Goal: Information Seeking & Learning: Learn about a topic

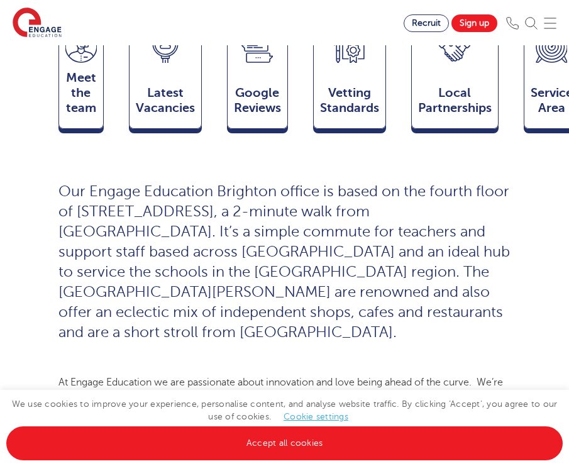
scroll to position [553, 0]
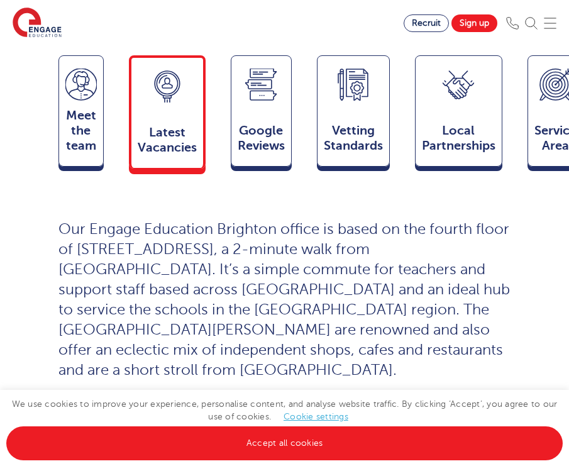
click at [140, 77] on div "Latest Vacancies Jobs" at bounding box center [167, 111] width 77 height 113
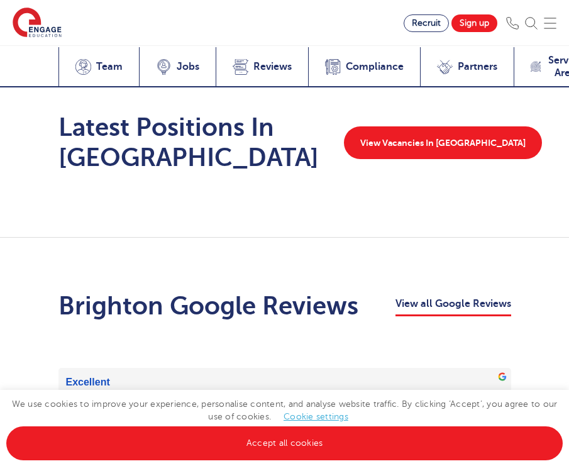
scroll to position [2896, 0]
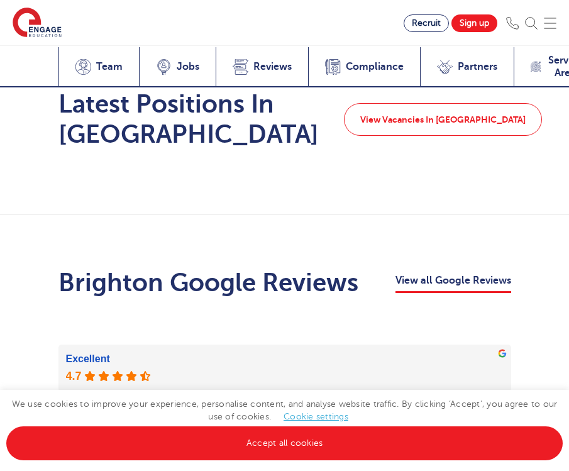
click at [412, 106] on link "View Vacancies In Brighton" at bounding box center [443, 119] width 198 height 33
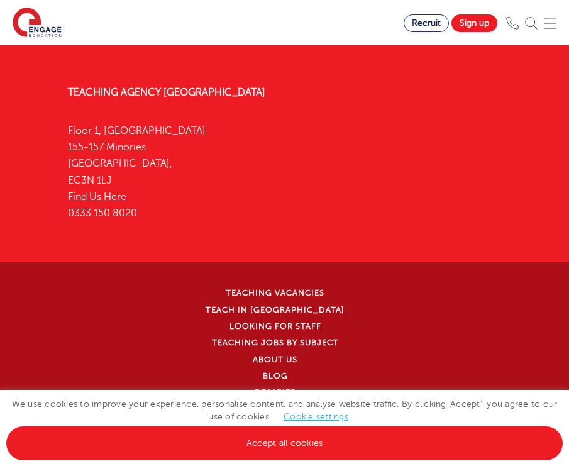
scroll to position [1844, 0]
click at [282, 285] on li "Teaching Vacancies" at bounding box center [283, 293] width 456 height 16
click at [282, 339] on link "Teaching jobs by subject" at bounding box center [275, 343] width 127 height 9
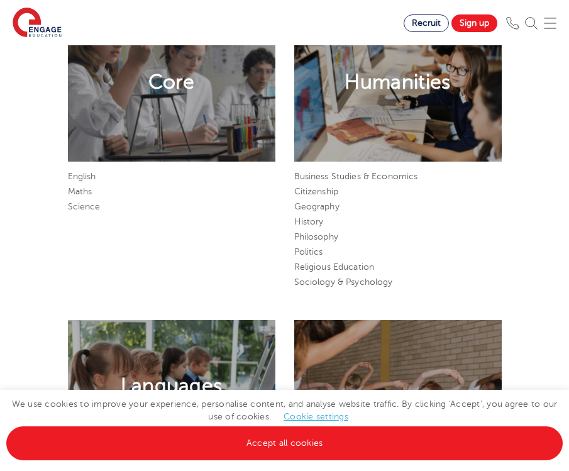
scroll to position [500, 0]
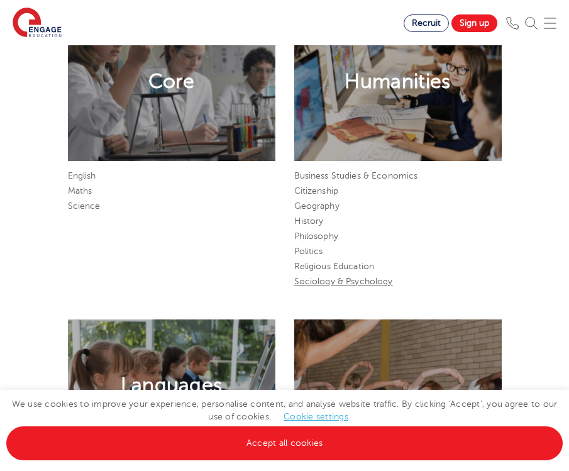
click at [310, 286] on link "Sociology & Psychology" at bounding box center [343, 280] width 99 height 9
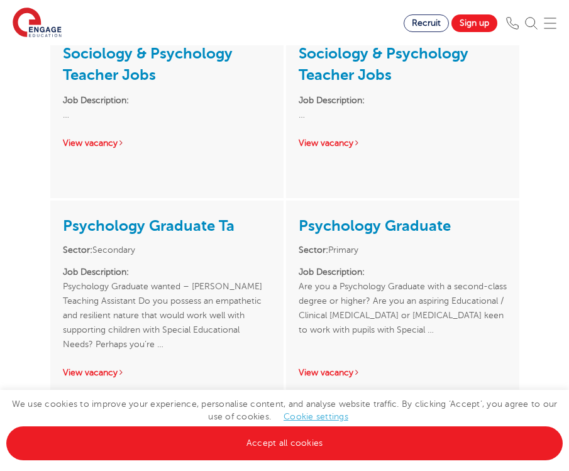
scroll to position [238, 0]
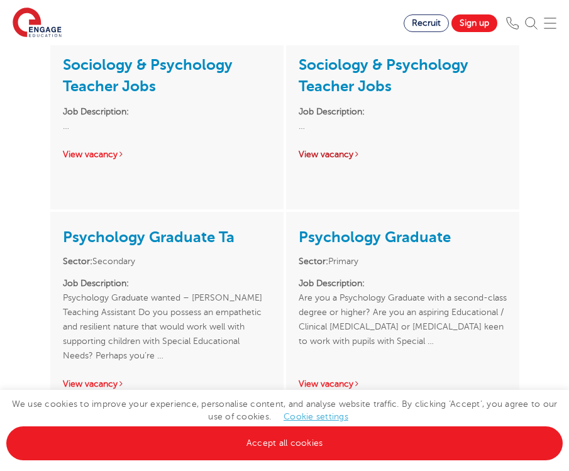
click at [341, 155] on link "View vacancy" at bounding box center [329, 154] width 62 height 9
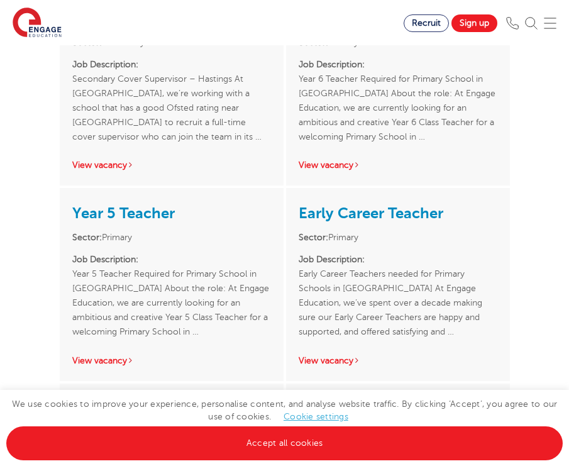
scroll to position [2436, 0]
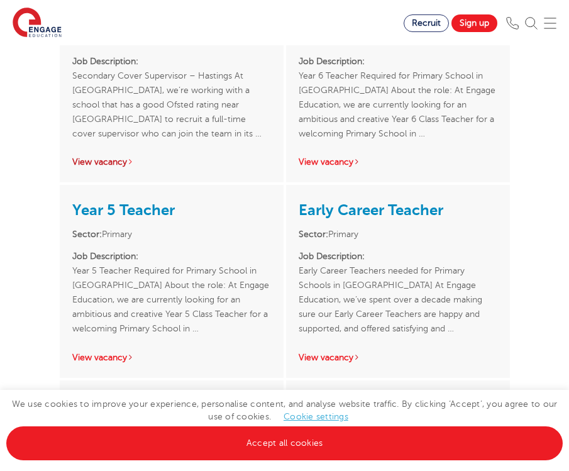
click at [89, 167] on link "View vacancy" at bounding box center [103, 161] width 62 height 9
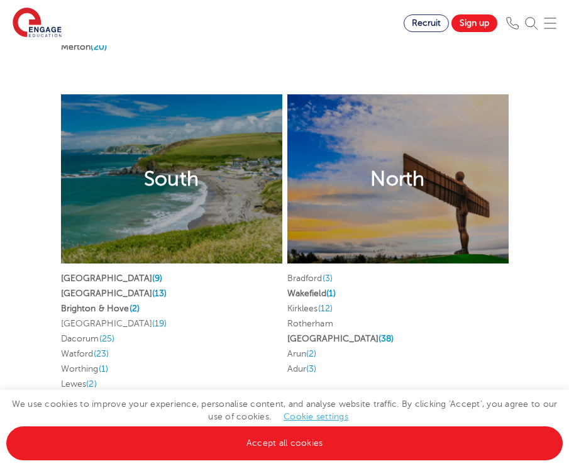
scroll to position [3574, 0]
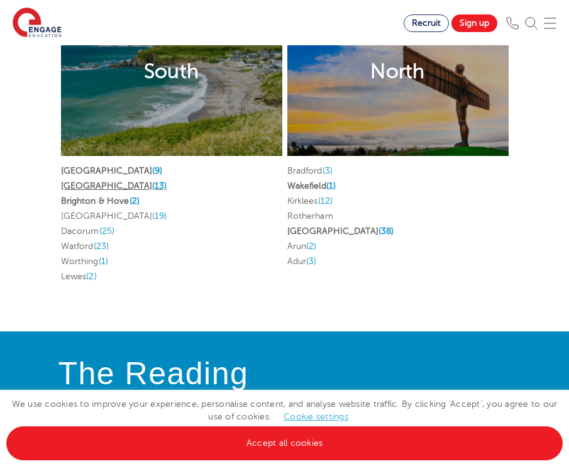
click at [98, 190] on link "East Sussex (13)" at bounding box center [114, 185] width 106 height 9
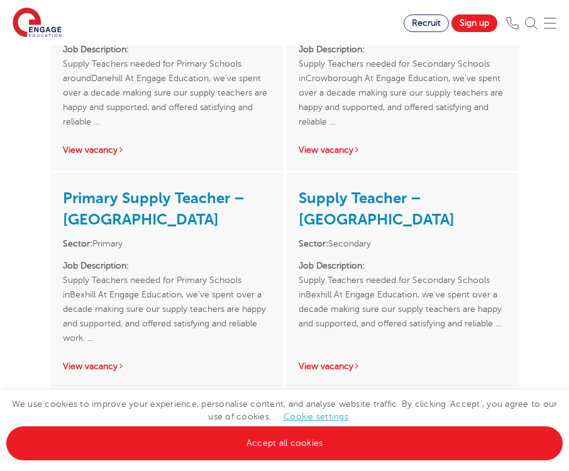
scroll to position [2717, 0]
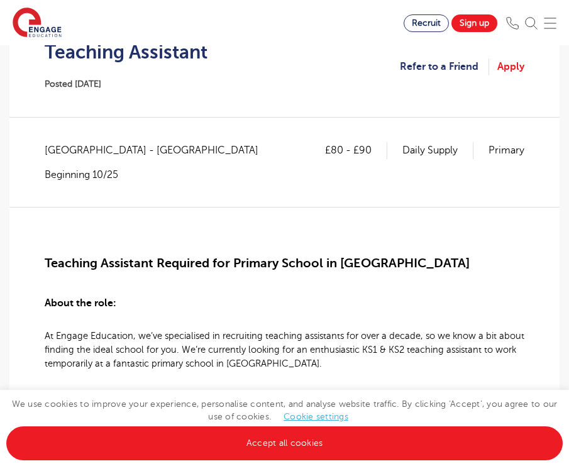
scroll to position [286, 0]
